Goal: Check status: Check status

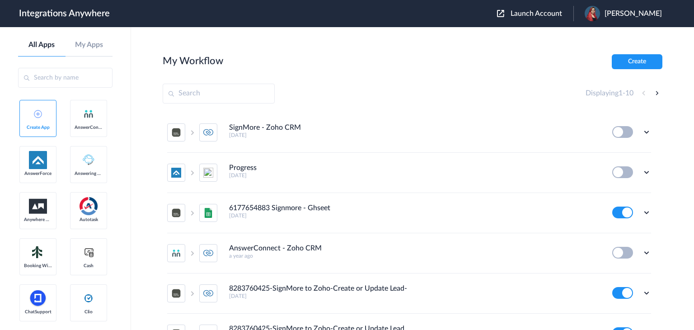
click at [544, 8] on div "Launch Account [PERSON_NAME] My Account Logout" at bounding box center [584, 13] width 174 height 15
click at [543, 11] on span "Launch Account" at bounding box center [537, 13] width 52 height 7
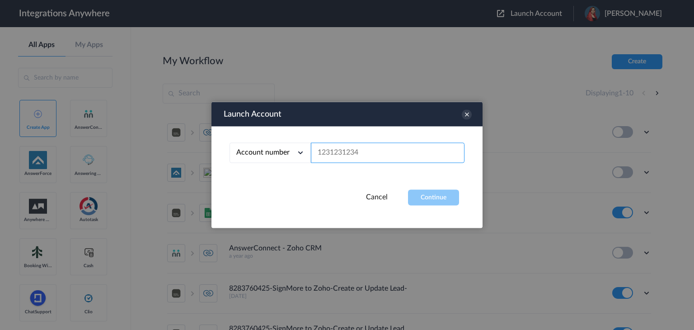
paste input "2082971849"
type input "2082971849"
click at [419, 201] on button "Continue" at bounding box center [433, 198] width 51 height 16
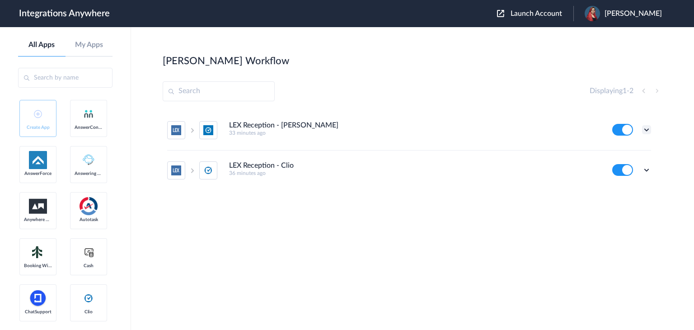
click at [643, 130] on icon at bounding box center [646, 129] width 9 height 9
click at [622, 171] on li "Task history" at bounding box center [621, 167] width 59 height 17
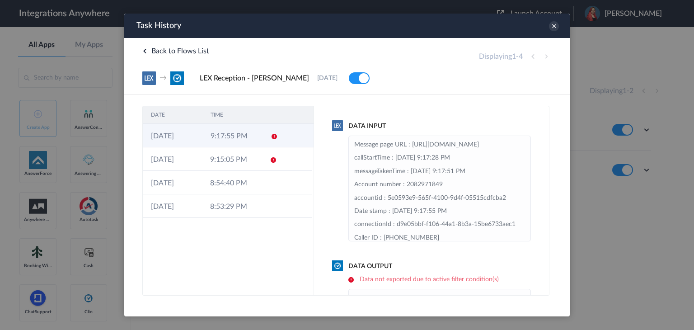
click at [273, 139] on icon at bounding box center [274, 136] width 7 height 7
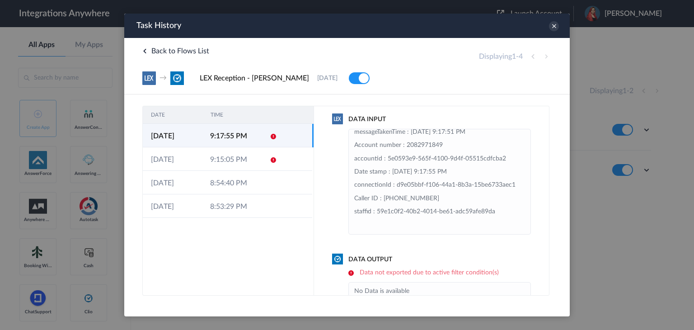
scroll to position [27, 0]
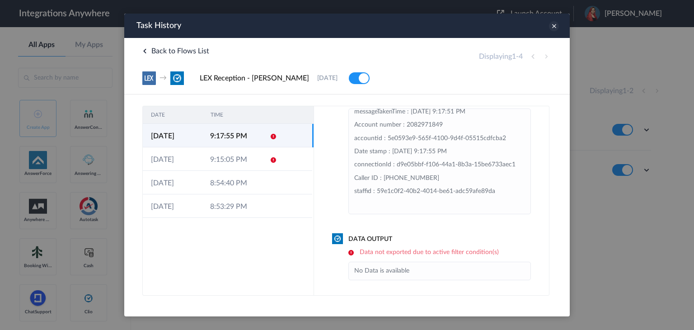
click at [554, 30] on icon at bounding box center [554, 26] width 10 height 10
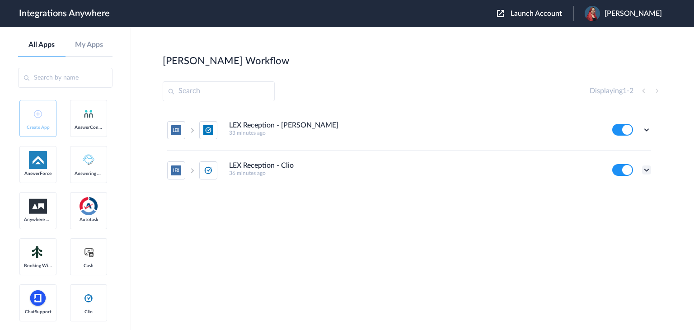
click at [642, 171] on icon at bounding box center [646, 169] width 9 height 9
click at [617, 211] on li "Task history" at bounding box center [621, 207] width 59 height 17
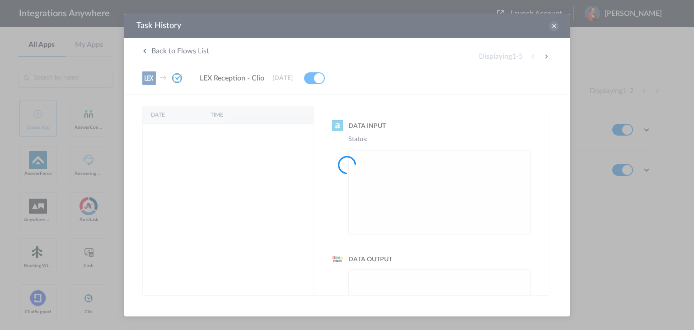
scroll to position [0, 0]
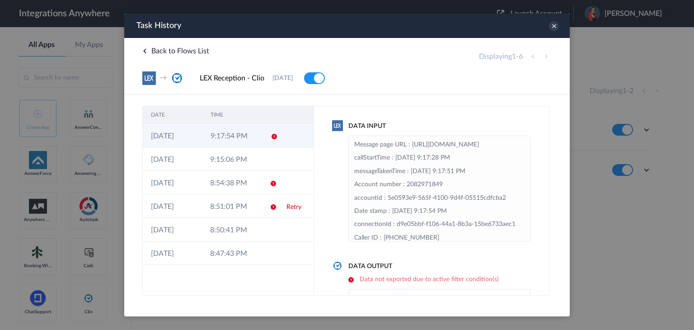
click at [275, 138] on icon at bounding box center [274, 136] width 7 height 7
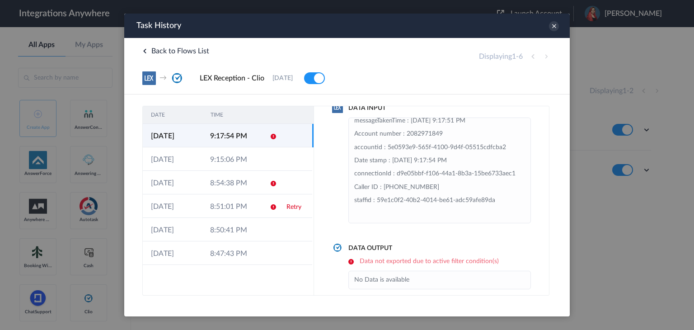
scroll to position [27, 0]
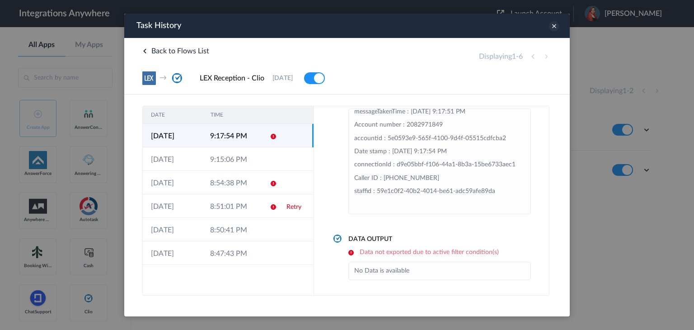
click at [553, 30] on icon at bounding box center [554, 26] width 10 height 10
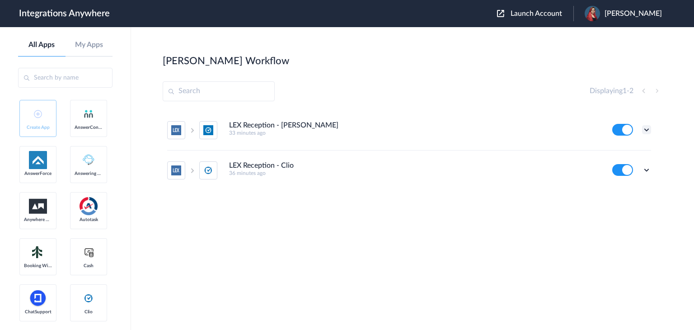
click at [645, 130] on icon at bounding box center [646, 129] width 9 height 9
click at [619, 172] on li "Task history" at bounding box center [621, 167] width 59 height 17
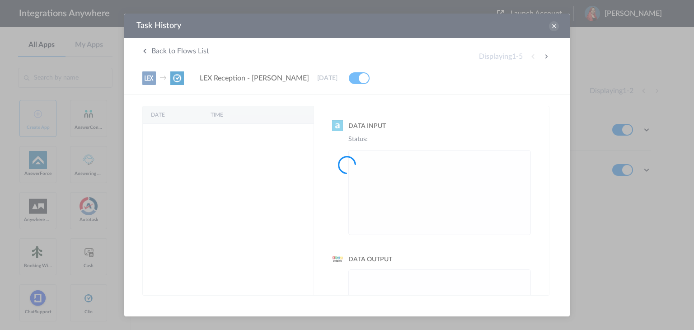
scroll to position [0, 0]
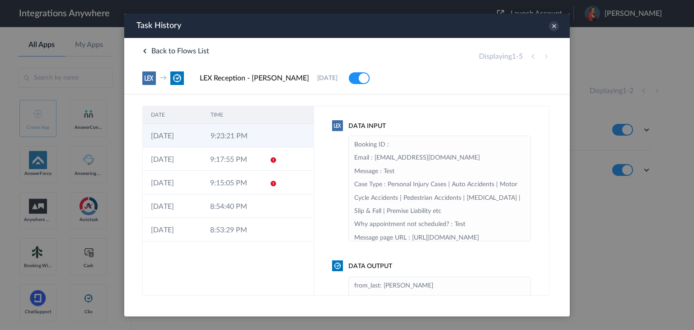
click at [257, 144] on td "9:23:21 PM" at bounding box center [232, 135] width 60 height 23
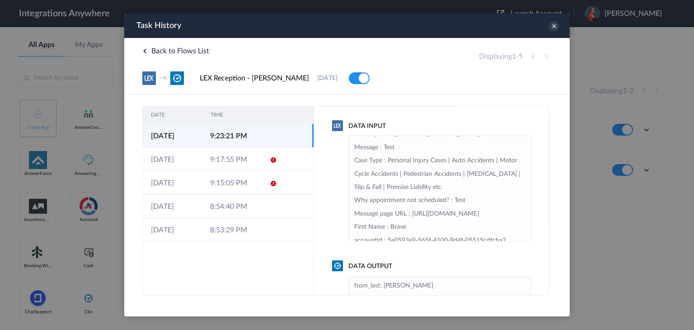
scroll to position [45, 0]
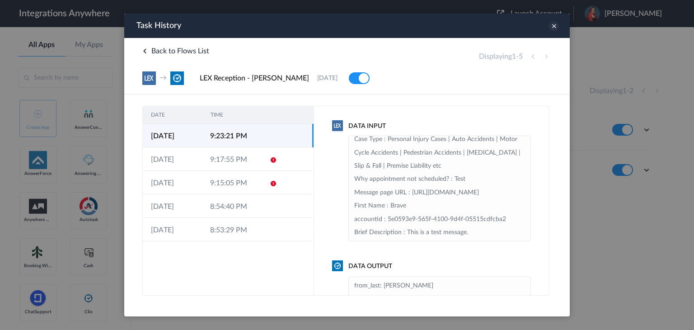
click at [551, 25] on icon at bounding box center [554, 26] width 10 height 10
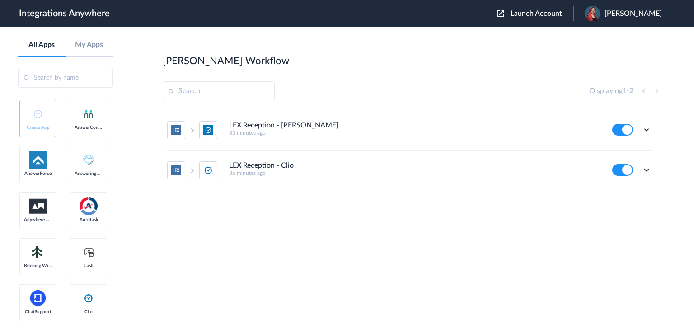
click at [643, 175] on div "Edit Task history Delete" at bounding box center [631, 170] width 39 height 12
click at [644, 171] on icon at bounding box center [646, 169] width 9 height 9
click at [619, 208] on link "Task history" at bounding box center [620, 207] width 43 height 6
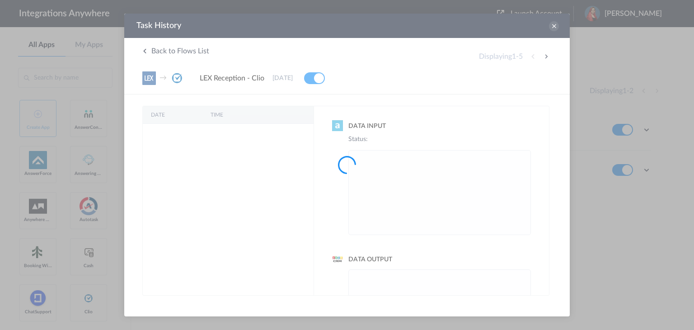
scroll to position [0, 0]
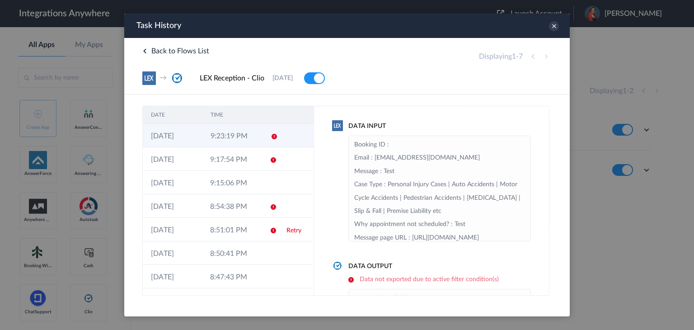
click at [272, 135] on icon at bounding box center [274, 136] width 7 height 7
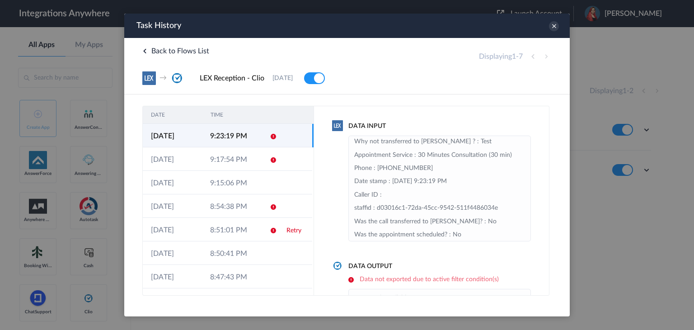
scroll to position [271, 0]
